Goal: Find specific page/section: Find specific page/section

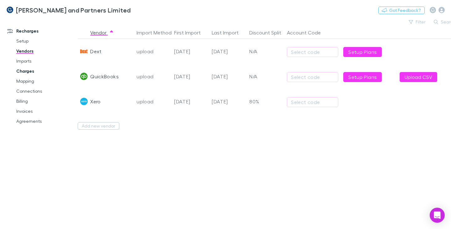
click at [29, 70] on link "Charges" at bounding box center [45, 71] width 71 height 10
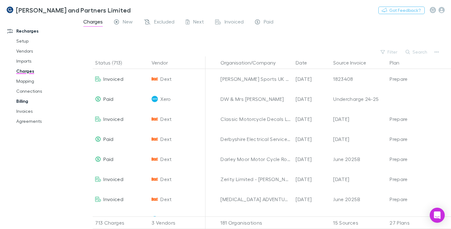
click at [24, 102] on link "Billing" at bounding box center [45, 101] width 71 height 10
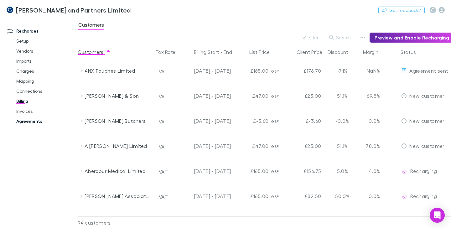
click at [27, 121] on link "Agreements" at bounding box center [45, 121] width 71 height 10
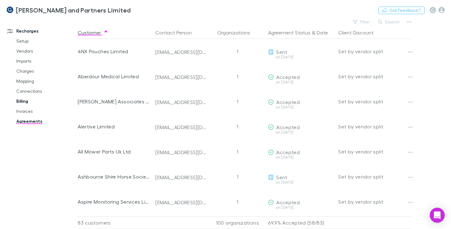
click at [22, 101] on link "Billing" at bounding box center [45, 101] width 71 height 10
